Goal: Information Seeking & Learning: Find specific fact

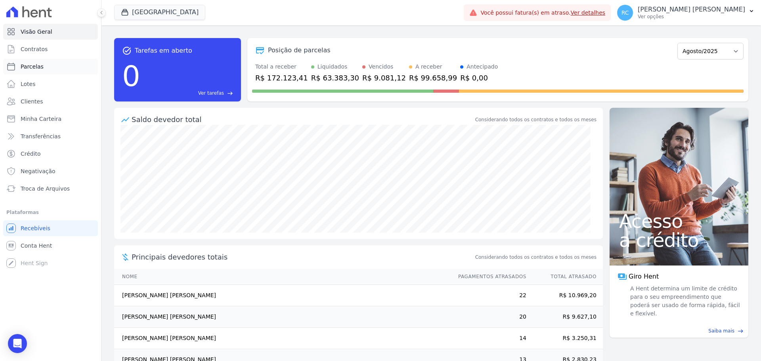
click at [39, 63] on span "Parcelas" at bounding box center [32, 67] width 23 height 8
select select
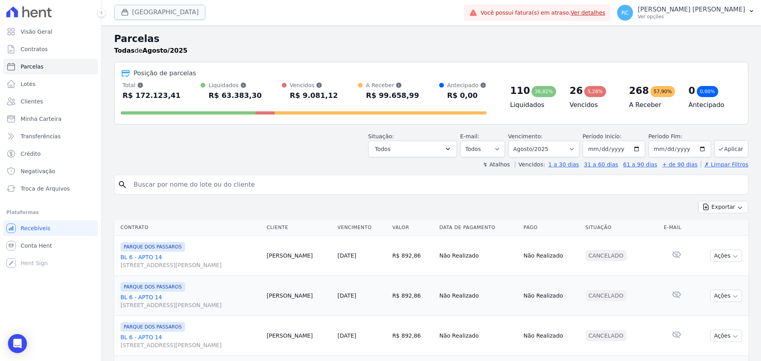
click at [169, 14] on button "Parque Dos Passaros" at bounding box center [159, 12] width 91 height 15
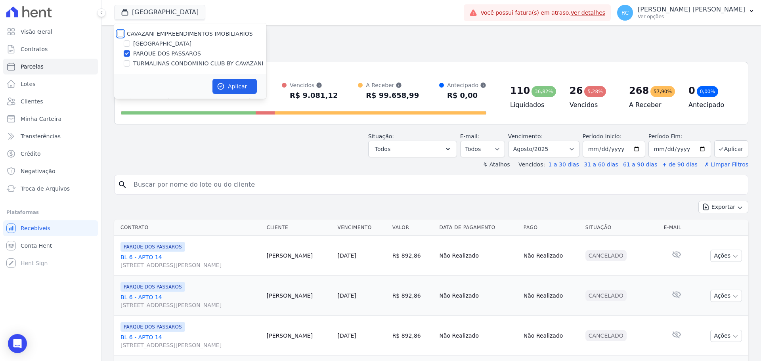
click at [120, 34] on input "CAVAZANI EMPREENDIMENTOS IMOBILIARIOS" at bounding box center [120, 34] width 6 height 6
checkbox input "true"
click at [224, 90] on icon "button" at bounding box center [221, 86] width 8 height 8
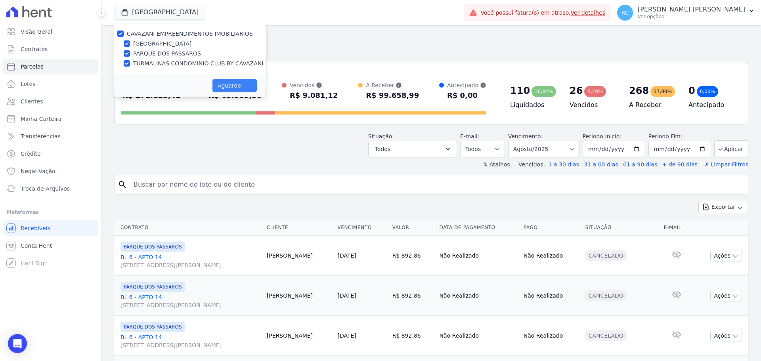
select select
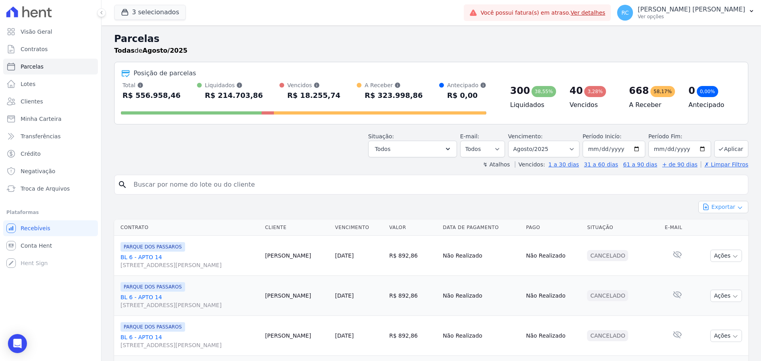
click at [728, 207] on button "Exportar" at bounding box center [724, 207] width 50 height 12
click at [713, 238] on span "Exportar CSV" at bounding box center [723, 240] width 42 height 8
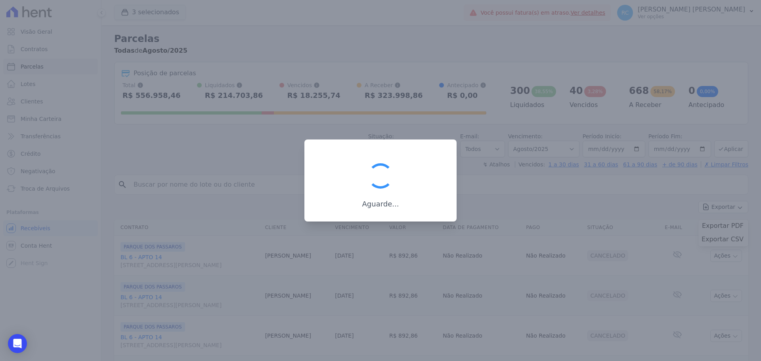
click at [574, 138] on div at bounding box center [380, 180] width 761 height 361
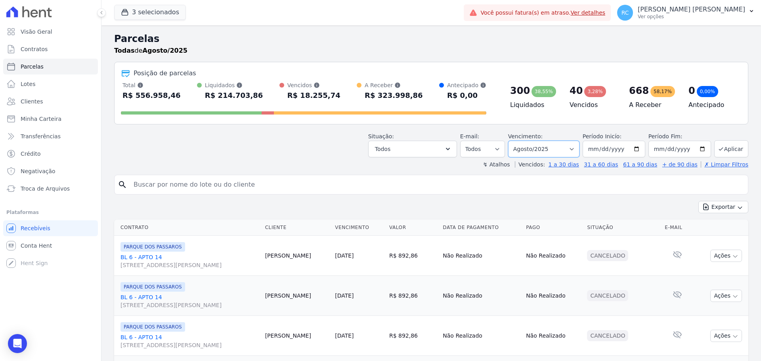
click at [553, 145] on select "[GEOGRAPHIC_DATA] por período ──────── Todos os meses Dezembro/2021 [GEOGRAPHIC…" at bounding box center [543, 149] width 71 height 17
select select "all"
click at [513, 141] on select "[GEOGRAPHIC_DATA] por período ──────── Todos os meses Dezembro/2021 [GEOGRAPHIC…" at bounding box center [543, 149] width 71 height 17
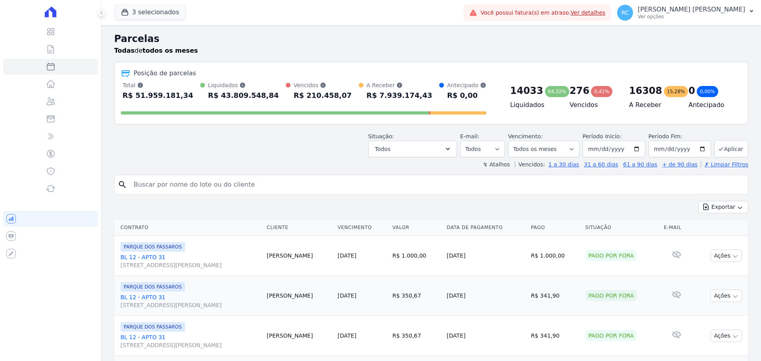
select select
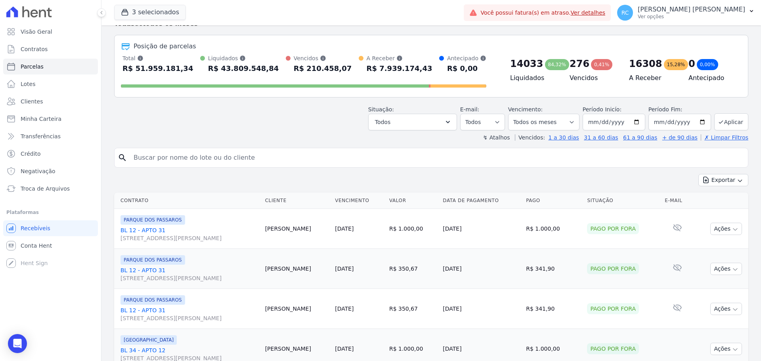
scroll to position [40, 0]
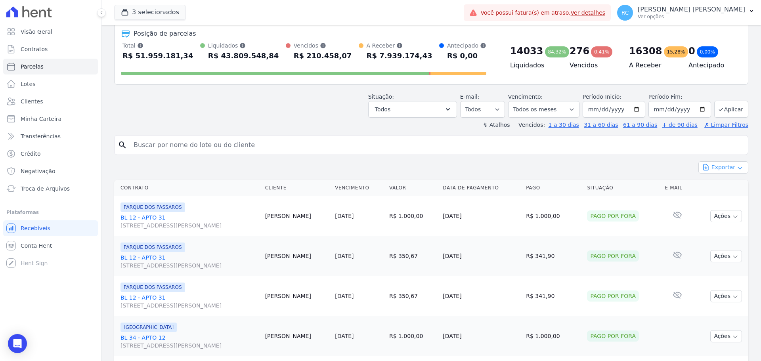
click at [725, 167] on button "Exportar" at bounding box center [724, 167] width 50 height 12
click at [711, 199] on span "Exportar CSV" at bounding box center [723, 200] width 42 height 8
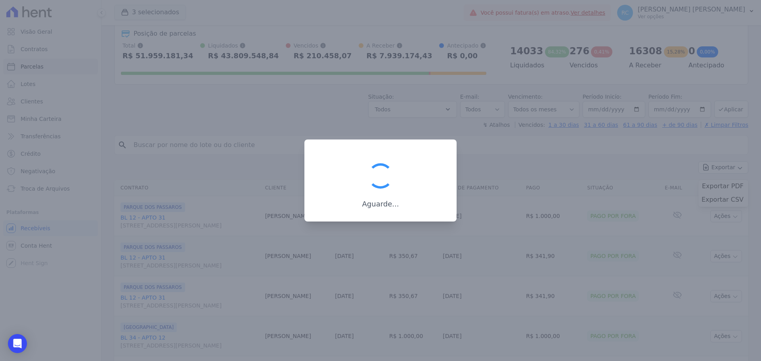
click at [406, 165] on div "Aguarde..." at bounding box center [380, 184] width 127 height 49
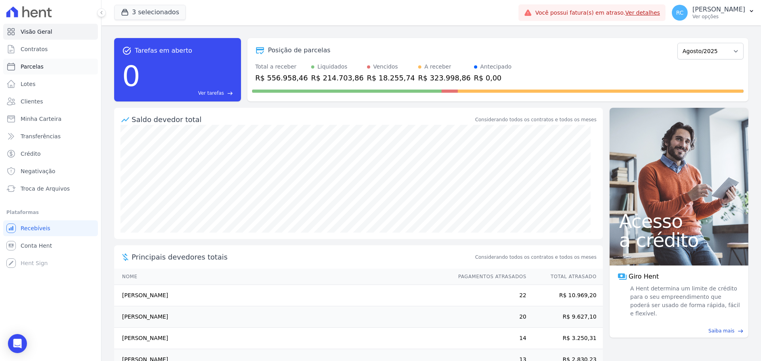
click at [50, 65] on link "Parcelas" at bounding box center [50, 67] width 95 height 16
select select
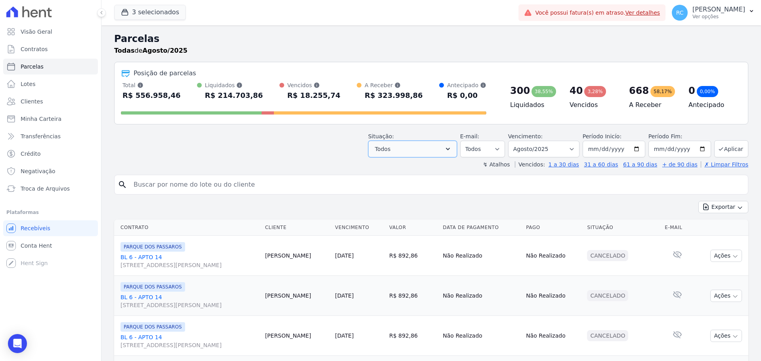
click at [429, 146] on button "Todos" at bounding box center [412, 149] width 89 height 17
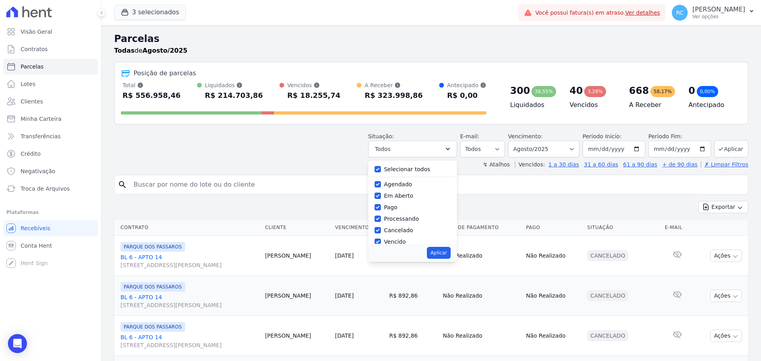
click at [404, 168] on label "Selecionar todos" at bounding box center [407, 169] width 46 height 6
click at [381, 168] on input "Selecionar todos" at bounding box center [378, 169] width 6 height 6
checkbox input "false"
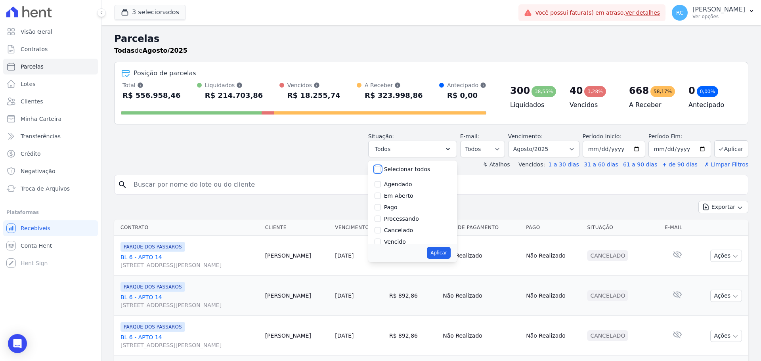
checkbox input "false"
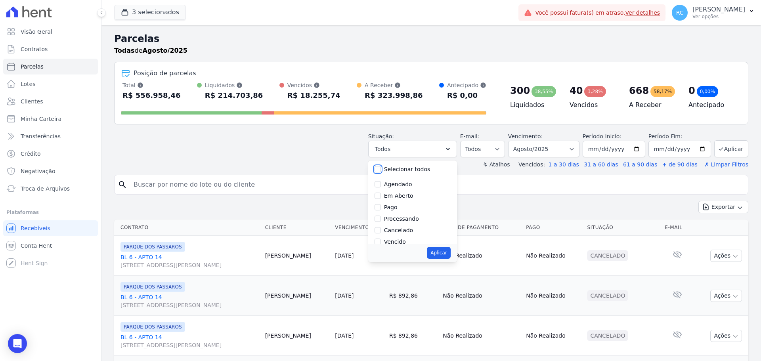
checkbox input "false"
click at [385, 193] on div "Vencido" at bounding box center [413, 188] width 76 height 11
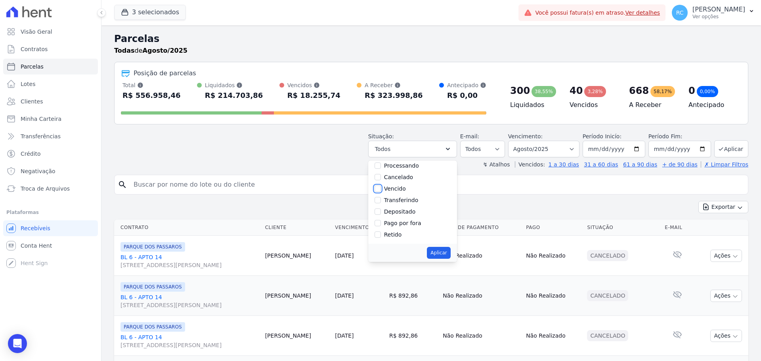
click at [381, 191] on input "Vencido" at bounding box center [378, 189] width 6 height 6
checkbox input "true"
click at [439, 252] on button "Aplicar" at bounding box center [438, 253] width 23 height 12
select select "overdue"
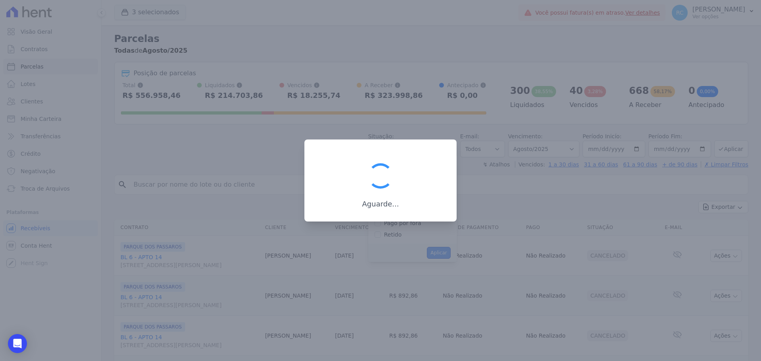
scroll to position [14, 0]
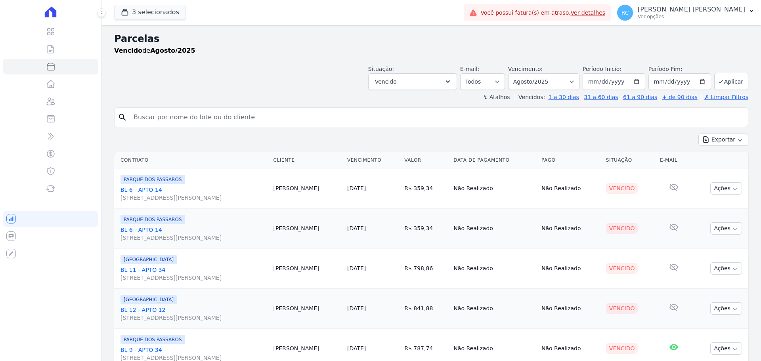
select select
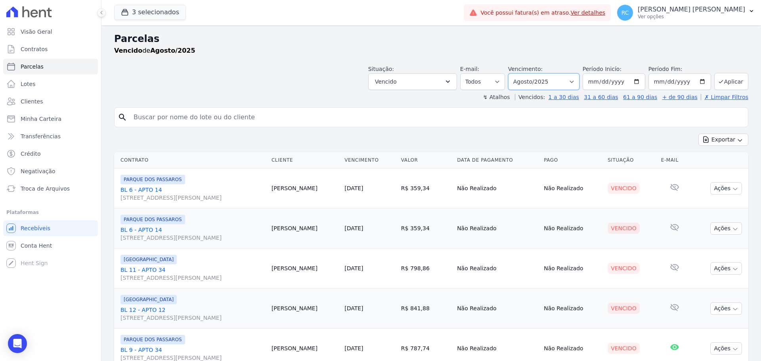
click at [530, 82] on select "Filtrar por período ──────── Todos os meses Dezembro/2021 Janeiro/2022 Fevereir…" at bounding box center [543, 81] width 71 height 17
select select "all"
click at [513, 73] on select "Filtrar por período ──────── Todos os meses Dezembro/2021 Janeiro/2022 Fevereir…" at bounding box center [543, 81] width 71 height 17
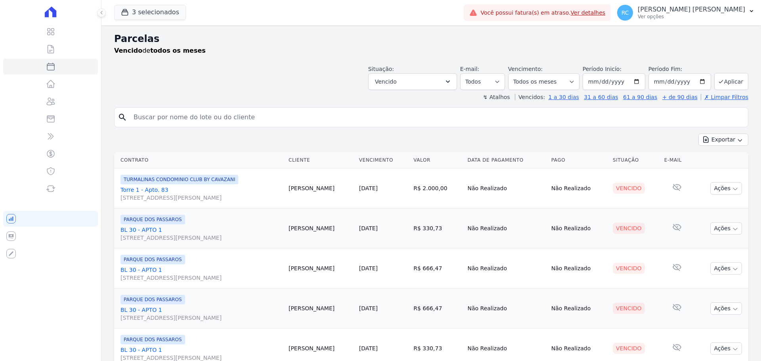
select select
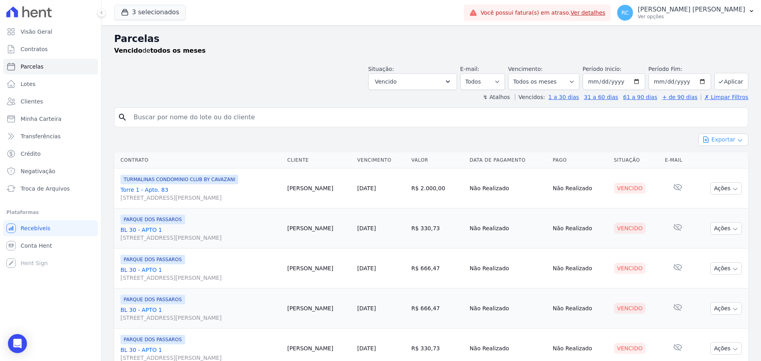
click at [710, 138] on button "Exportar" at bounding box center [724, 140] width 50 height 12
click at [705, 170] on span "Exportar CSV" at bounding box center [723, 172] width 42 height 8
click at [229, 122] on input "search" at bounding box center [437, 117] width 616 height 16
paste input "[PERSON_NAME] [PERSON_NAME]"
type input "[PERSON_NAME] [PERSON_NAME]"
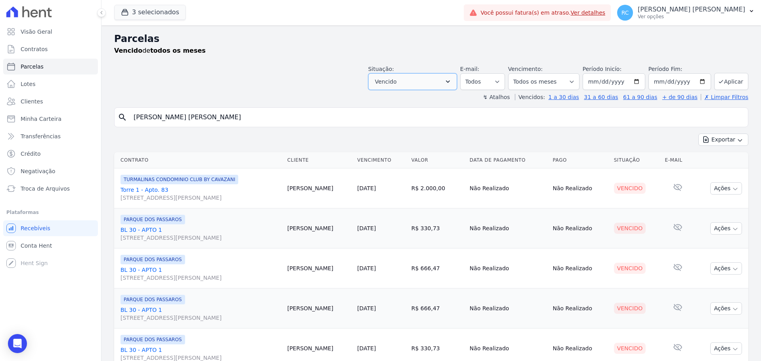
click at [439, 87] on button "Vencido" at bounding box center [412, 81] width 89 height 17
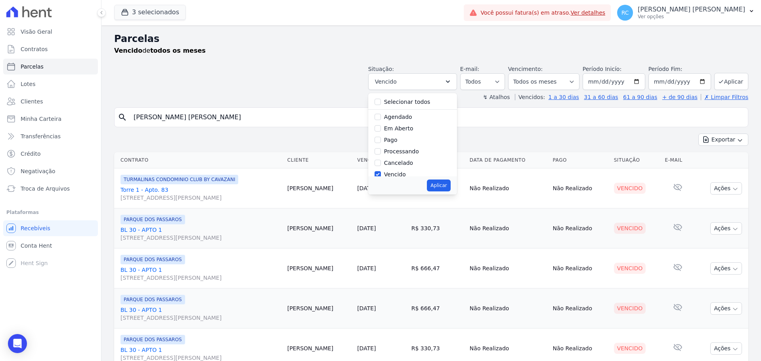
click at [381, 105] on div at bounding box center [378, 102] width 6 height 8
drag, startPoint x: 389, startPoint y: 101, endPoint x: 384, endPoint y: 103, distance: 5.7
click at [387, 102] on div "Selecionar todos" at bounding box center [413, 101] width 76 height 11
click at [381, 103] on input "Selecionar todos" at bounding box center [378, 102] width 6 height 6
checkbox input "true"
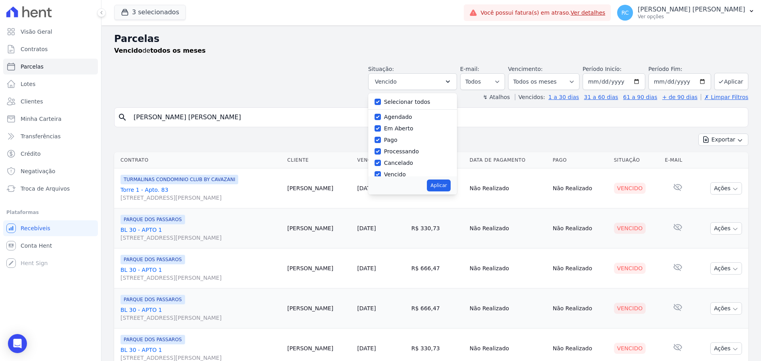
checkbox input "true"
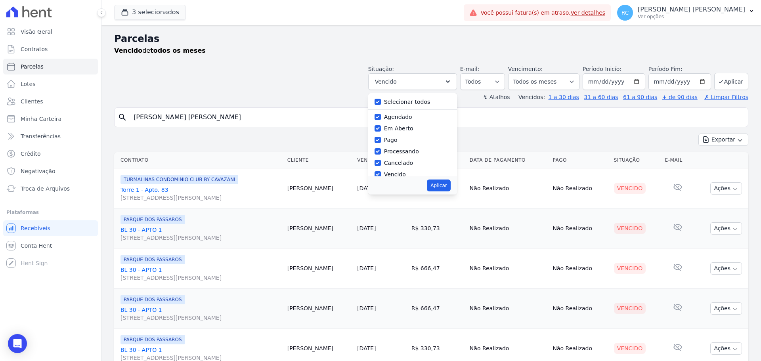
checkbox input "true"
click at [450, 186] on button "Aplicar" at bounding box center [438, 186] width 23 height 12
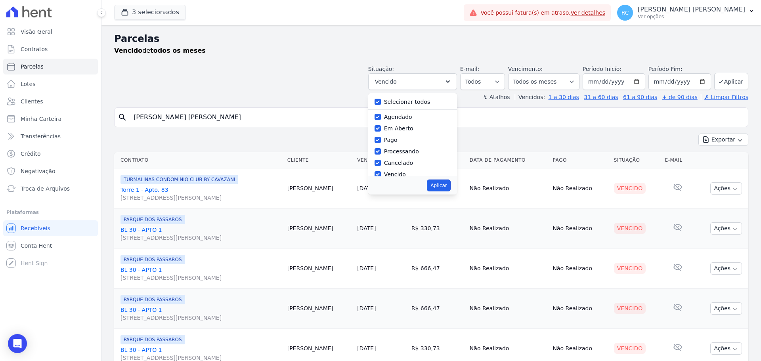
select select "scheduled"
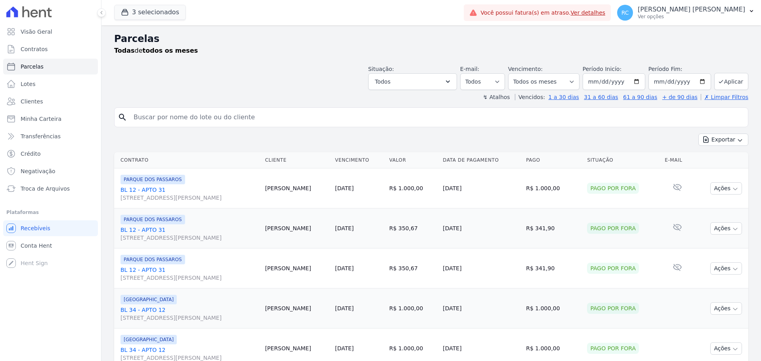
select select
click at [246, 111] on input "search" at bounding box center [437, 117] width 616 height 16
type input "[PERSON_NAME] [PERSON_NAME]"
select select
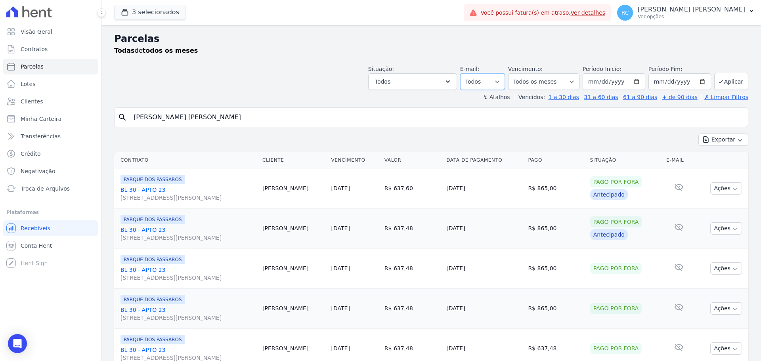
click at [504, 81] on select "Todos Lido Não-lido" at bounding box center [482, 81] width 45 height 17
click at [532, 82] on select "[GEOGRAPHIC_DATA] por período ──────── Todos os meses Dezembro/2021 [GEOGRAPHIC…" at bounding box center [543, 81] width 71 height 17
drag, startPoint x: 450, startPoint y: 79, endPoint x: 439, endPoint y: 98, distance: 21.8
click at [450, 79] on button "Todos" at bounding box center [412, 81] width 89 height 17
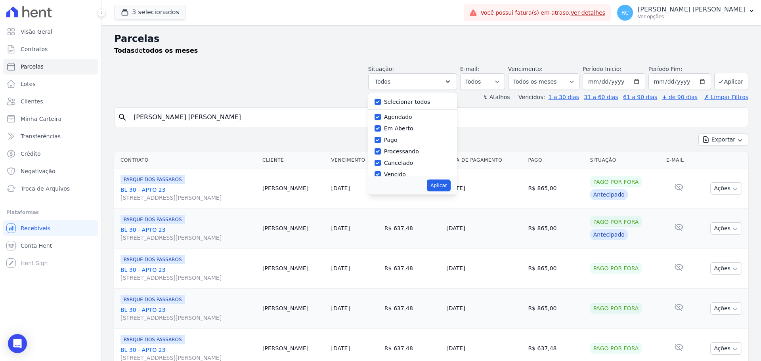
click at [399, 101] on label "Selecionar todos" at bounding box center [407, 102] width 46 height 6
click at [381, 101] on input "Selecionar todos" at bounding box center [378, 102] width 6 height 6
checkbox input "false"
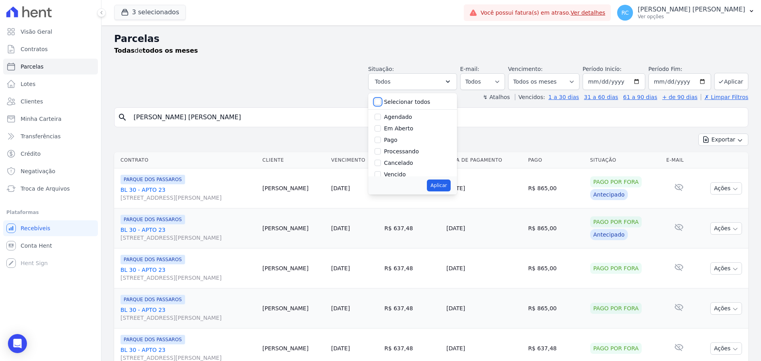
checkbox input "false"
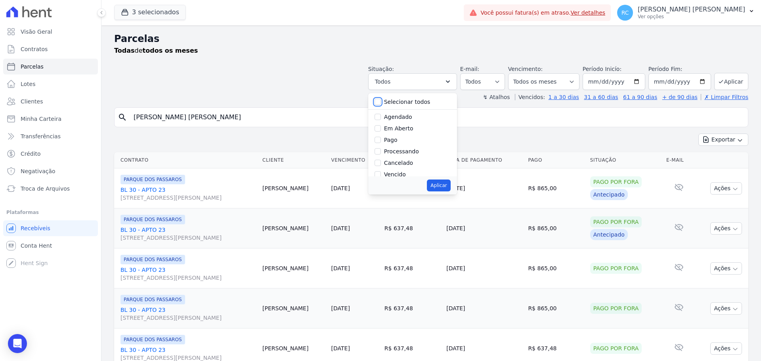
checkbox input "false"
click at [381, 174] on input "Vencido" at bounding box center [378, 174] width 6 height 6
checkbox input "true"
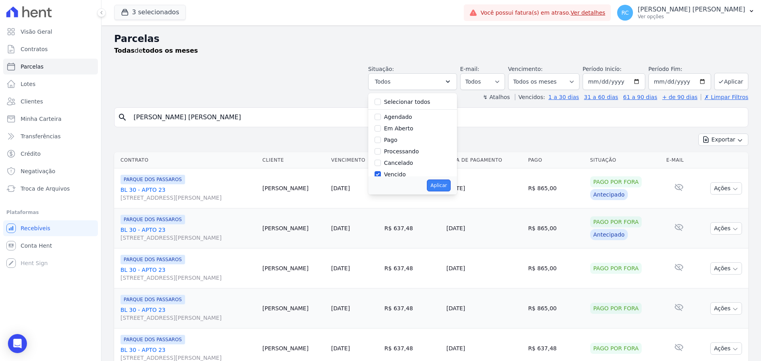
click at [445, 184] on button "Aplicar" at bounding box center [438, 186] width 23 height 12
select select "overdue"
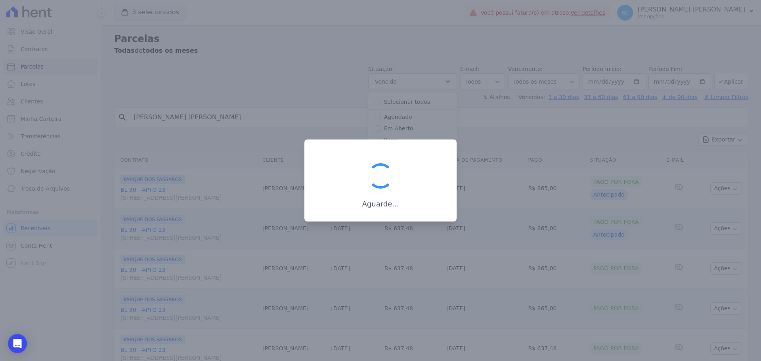
scroll to position [14, 0]
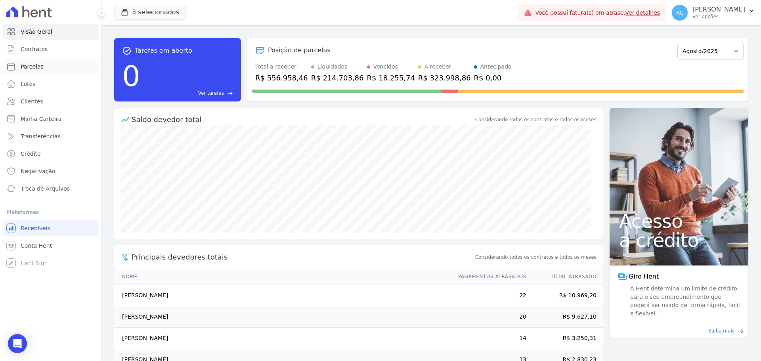
click at [57, 65] on link "Parcelas" at bounding box center [50, 67] width 95 height 16
select select
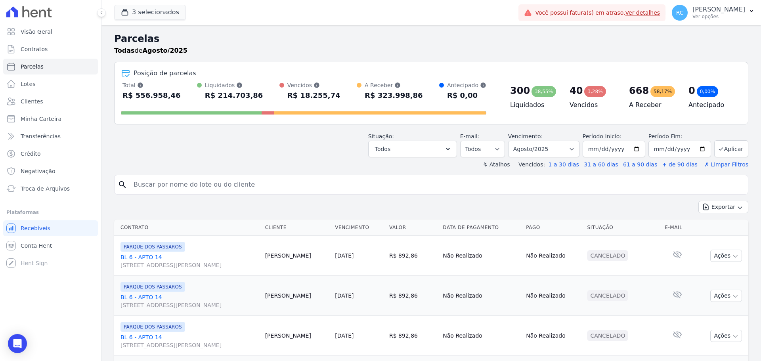
click at [219, 184] on input "search" at bounding box center [437, 185] width 616 height 16
paste input "[PERSON_NAME]"
type input "[PERSON_NAME]"
click at [567, 151] on select "[GEOGRAPHIC_DATA] por período ──────── Todos os meses Dezembro/2021 [GEOGRAPHIC…" at bounding box center [543, 149] width 71 height 17
select select "all"
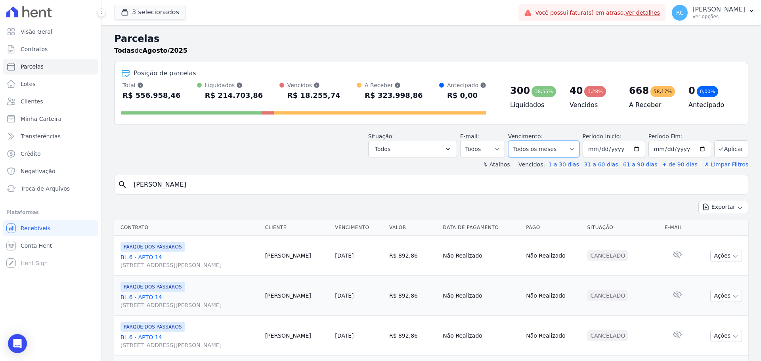
click at [513, 141] on select "[GEOGRAPHIC_DATA] por período ──────── Todos os meses Dezembro/2021 [GEOGRAPHIC…" at bounding box center [543, 149] width 71 height 17
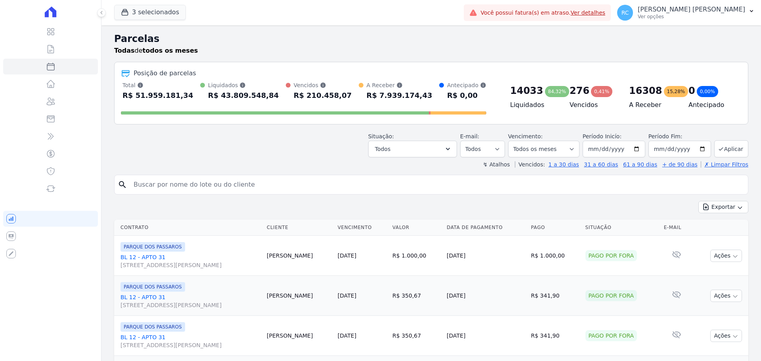
select select
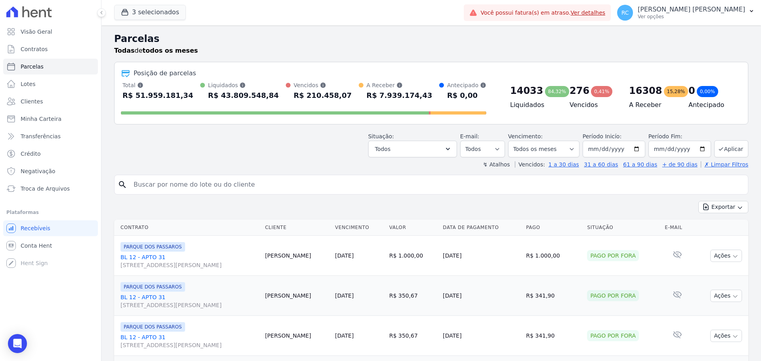
drag, startPoint x: 0, startPoint y: 0, endPoint x: 222, endPoint y: 184, distance: 287.8
click at [222, 184] on input "search" at bounding box center [437, 185] width 616 height 16
paste input "[PERSON_NAME]"
type input "[PERSON_NAME]"
select select
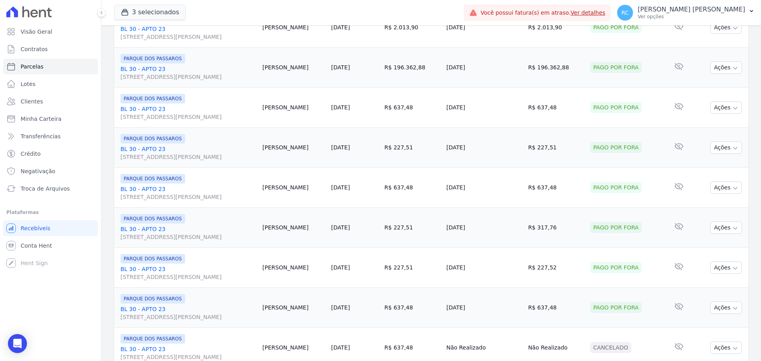
scroll to position [843, 0]
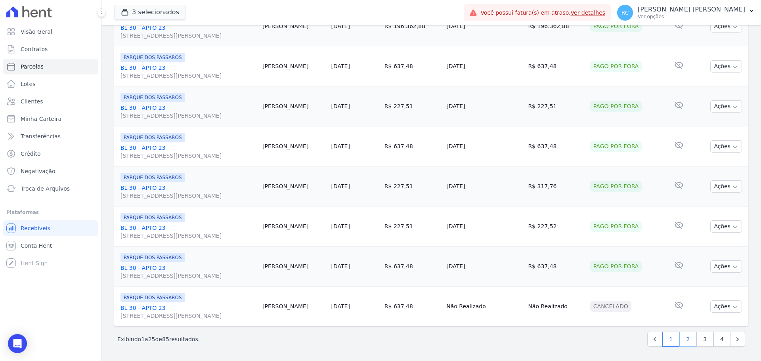
click at [686, 340] on link "2" at bounding box center [688, 339] width 17 height 15
select select
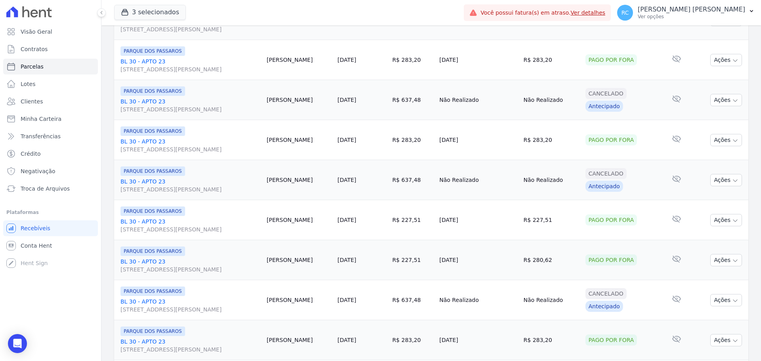
scroll to position [843, 0]
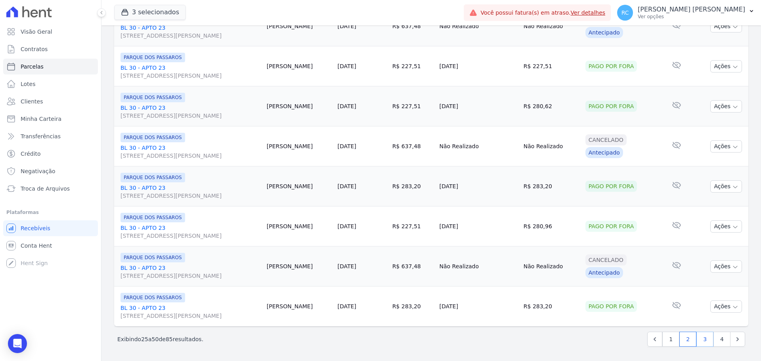
click at [698, 340] on link "3" at bounding box center [705, 339] width 17 height 15
select select
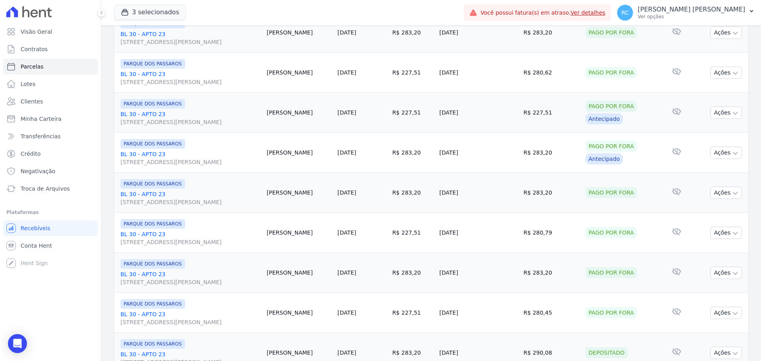
scroll to position [714, 0]
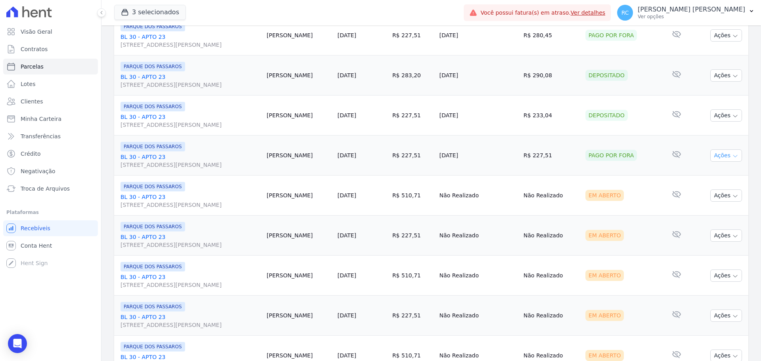
click at [723, 155] on button "Ações" at bounding box center [727, 155] width 32 height 12
click at [599, 175] on td "Pago por fora" at bounding box center [621, 156] width 79 height 40
click at [155, 155] on link "BL 30 - APTO 23 Rua Arminda de Lima, 20, SALA 01, Centro" at bounding box center [191, 161] width 140 height 16
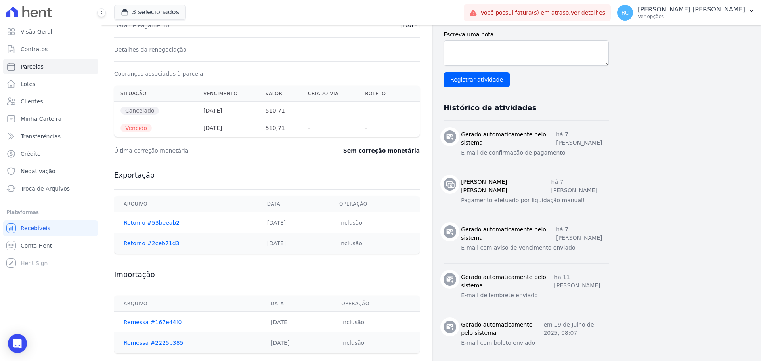
scroll to position [241, 0]
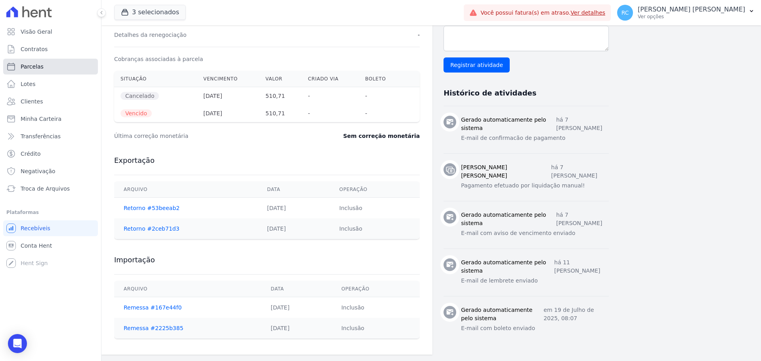
click at [48, 73] on link "Parcelas" at bounding box center [50, 67] width 95 height 16
select select
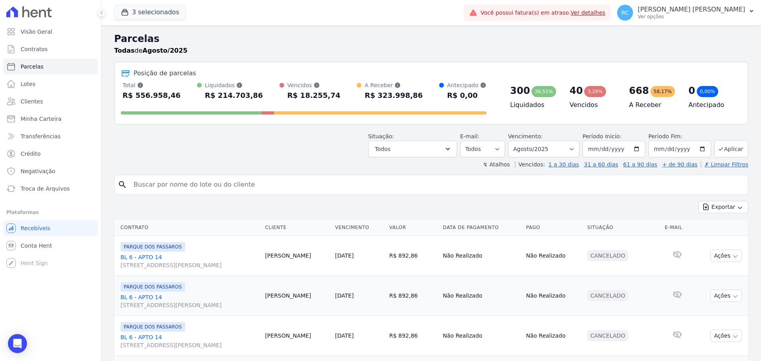
drag, startPoint x: 183, startPoint y: 183, endPoint x: 190, endPoint y: 171, distance: 13.7
click at [183, 183] on input "search" at bounding box center [437, 185] width 616 height 16
paste input "REGINALDO MANOEL DA SILVA"
type input "REGINALDO MANOEL DA SILVA"
select select
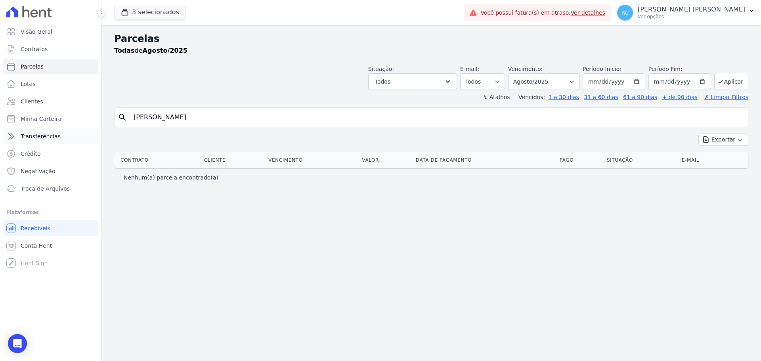
drag, startPoint x: 229, startPoint y: 117, endPoint x: 44, endPoint y: 139, distance: 186.0
click at [34, 150] on div "Visão Geral Contratos Parcelas Lotes Clientes Minha Carteira Transferências Cré…" at bounding box center [380, 180] width 761 height 361
paste input "AFAEL DE LEMOS SISCARO"
type input "RAFAEL DE LEMOS SISCARO"
select select
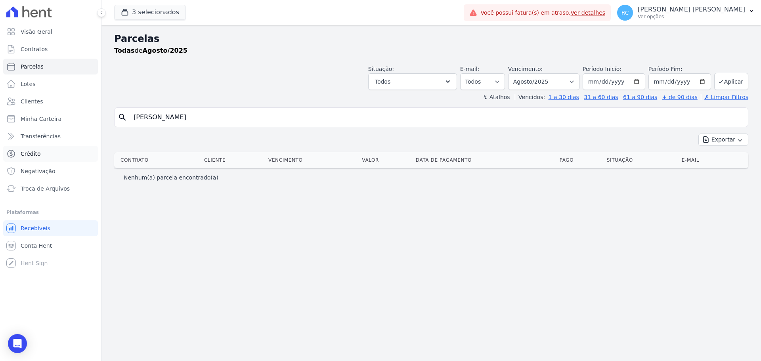
drag, startPoint x: 195, startPoint y: 120, endPoint x: 23, endPoint y: 160, distance: 176.0
click at [23, 160] on div "Visão Geral Contratos Parcelas Lotes Clientes Minha Carteira Transferências Cré…" at bounding box center [380, 180] width 761 height 361
paste input "EWERTON ALVES DA SILVA"
type input "EWERTON ALVES DA SILVA"
select select
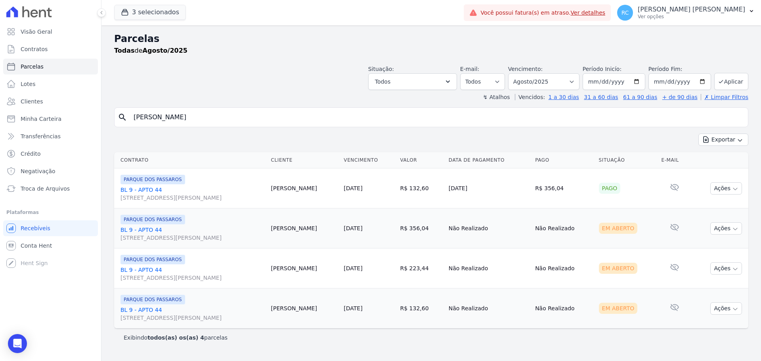
drag, startPoint x: 244, startPoint y: 106, endPoint x: 268, endPoint y: 97, distance: 26.2
click at [105, 132] on div "Parcelas Todas de Agosto/2025 Situação: Agendado Em Aberto Pago Processando Can…" at bounding box center [432, 193] width 660 height 336
paste input "HUDSON WALLACE BARBOSA DOS SANTOS"
type input "HUDSON WALLACE BARBOSA"
select select
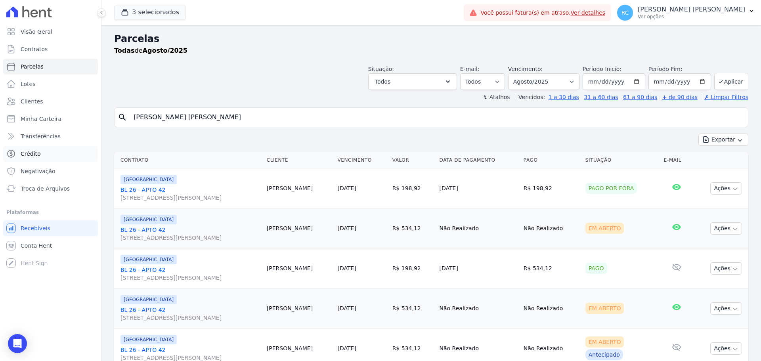
drag, startPoint x: 229, startPoint y: 115, endPoint x: 30, endPoint y: 153, distance: 203.1
click at [30, 153] on div "Visão Geral Contratos Parcelas Lotes Clientes Minha Carteira Transferências Cré…" at bounding box center [380, 180] width 761 height 361
paste input "FELIPE BARBOSA DOS SANTOS"
type input "FELIPE BARBOSA DOS SANTOS"
select select
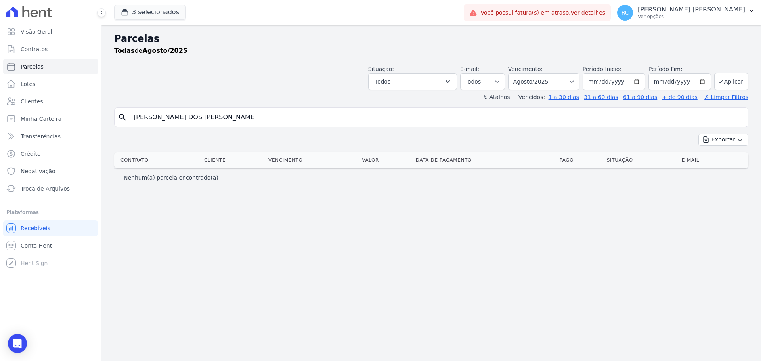
drag, startPoint x: 247, startPoint y: 115, endPoint x: 7, endPoint y: 144, distance: 242.5
click at [1, 153] on div "Visão Geral Contratos Parcelas Lotes Clientes Minha Carteira Transferências Cré…" at bounding box center [380, 180] width 761 height 361
paste input "GIULIANNA PORFIRIO DE FARIAS SILVA"
type input "GIULIANNA PORFIRIO DE FARIAS SILVA"
select select
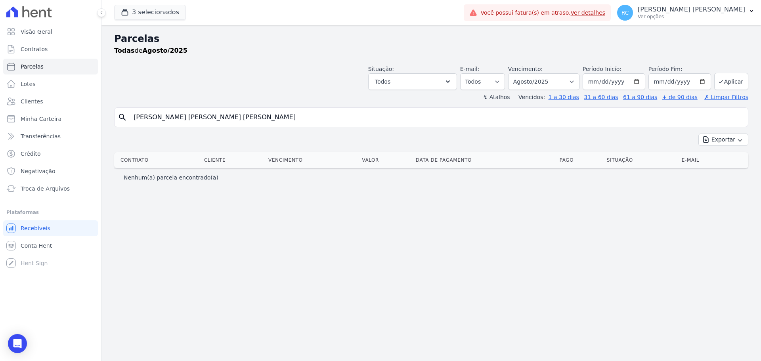
drag, startPoint x: 192, startPoint y: 115, endPoint x: 402, endPoint y: 63, distance: 216.5
click at [414, 69] on div "Parcelas Todas de Agosto/2025 Situação: Agendado Em Aberto Pago Processando Can…" at bounding box center [432, 193] width 660 height 336
type input "GIULIANNA PORFIRI"
select select
drag, startPoint x: 229, startPoint y: 111, endPoint x: 1, endPoint y: 127, distance: 228.5
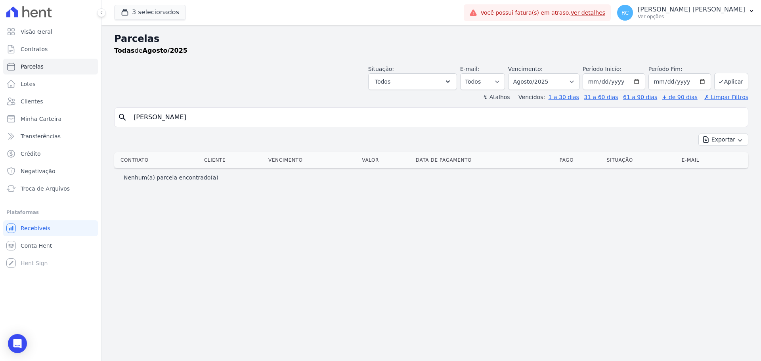
click at [1, 127] on div "Visão Geral Contratos Parcelas Lotes Clientes Minha Carteira Transferências Cré…" at bounding box center [380, 180] width 761 height 361
paste input "CAIO AUGUSTO BIAZETO"
type input "CAIO AUGUSTO BIAZETO"
select select
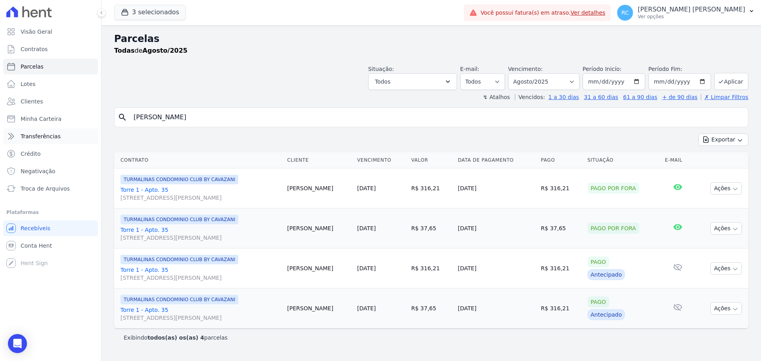
drag, startPoint x: 235, startPoint y: 115, endPoint x: 28, endPoint y: 140, distance: 208.5
click at [27, 143] on div "Visão Geral Contratos Parcelas Lotes Clientes Minha Carteira Transferências Cré…" at bounding box center [380, 180] width 761 height 361
paste input "BRUNO HENRIQUE BARBOSA DOS SANTOS"
type input "BRUNO HENRIQUE BARBOSA DOS SANTOS"
select select
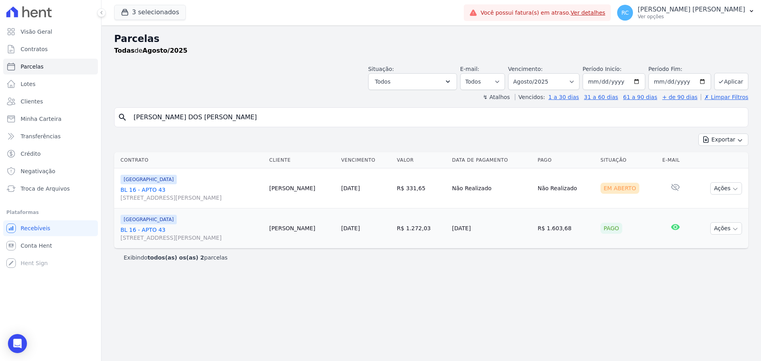
drag, startPoint x: 275, startPoint y: 113, endPoint x: 177, endPoint y: 93, distance: 99.9
click at [103, 131] on div "Parcelas Todas de Agosto/2025 Situação: Agendado Em Aberto Pago Processando Can…" at bounding box center [432, 193] width 660 height 336
paste input "LUCAS ANDRE DE OLIVEIRA"
type input "LUCAS ANDRE DE OLIVEIRA"
select select
